Goal: Complete application form

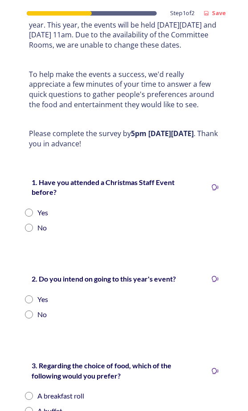
scroll to position [134, 0]
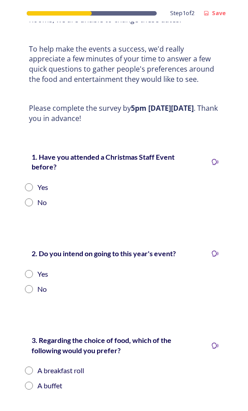
click at [31, 186] on input "radio" at bounding box center [29, 187] width 8 height 8
radio input "true"
click at [25, 272] on input "radio" at bounding box center [29, 274] width 8 height 8
radio input "true"
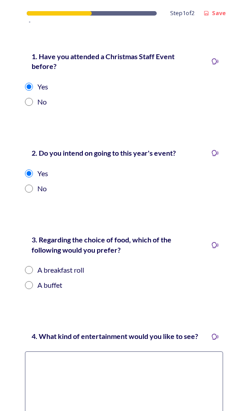
scroll to position [267, 0]
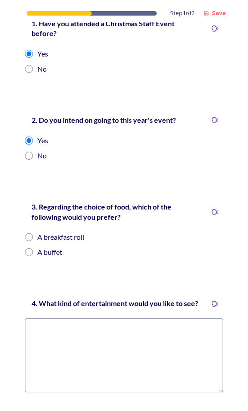
click at [28, 232] on div "A breakfast roll" at bounding box center [124, 237] width 198 height 11
radio input "true"
click at [83, 356] on textarea at bounding box center [124, 356] width 198 height 74
type textarea "Q"
type textarea "M"
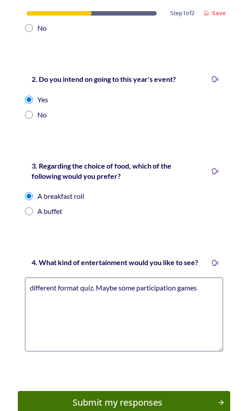
scroll to position [373, 0]
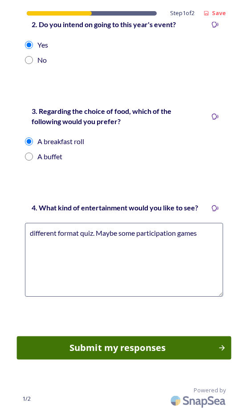
type textarea "different format quiz. Maybe some participation games"
click at [121, 349] on div "Submit my responses" at bounding box center [118, 347] width 192 height 13
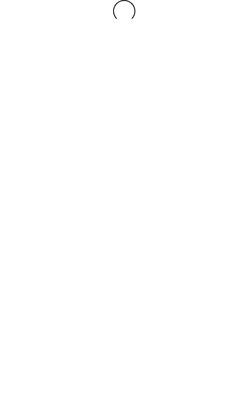
scroll to position [0, 0]
